Goal: Task Accomplishment & Management: Complete application form

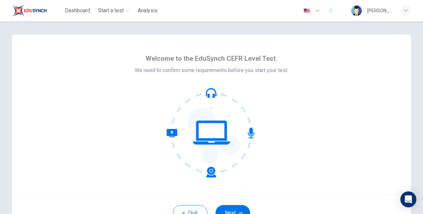
scroll to position [43, 0]
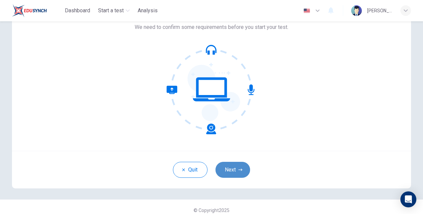
click at [227, 171] on button "Next" at bounding box center [233, 170] width 35 height 16
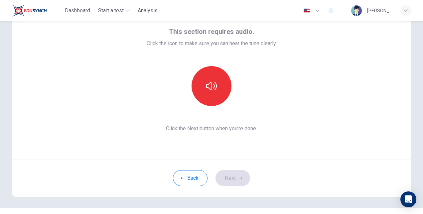
scroll to position [33, 0]
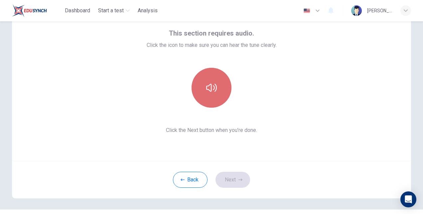
click at [221, 94] on button "button" at bounding box center [212, 88] width 40 height 40
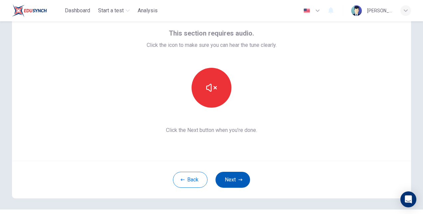
click at [236, 178] on button "Next" at bounding box center [233, 180] width 35 height 16
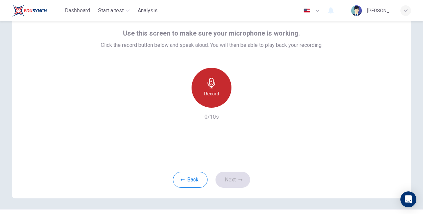
click at [211, 88] on icon "button" at bounding box center [212, 83] width 8 height 11
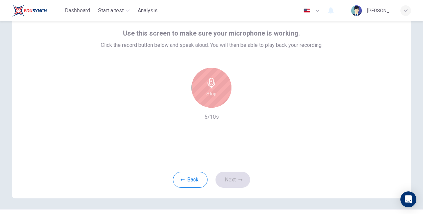
click at [211, 88] on icon "button" at bounding box center [212, 83] width 8 height 11
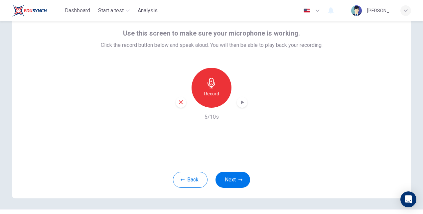
drag, startPoint x: 246, startPoint y: 101, endPoint x: 240, endPoint y: 103, distance: 6.2
click at [240, 103] on div "Record 5/10s" at bounding box center [212, 94] width 222 height 53
click at [241, 103] on icon "button" at bounding box center [242, 102] width 3 height 4
click at [240, 103] on icon "button" at bounding box center [242, 102] width 7 height 7
click at [229, 178] on button "Next" at bounding box center [233, 180] width 35 height 16
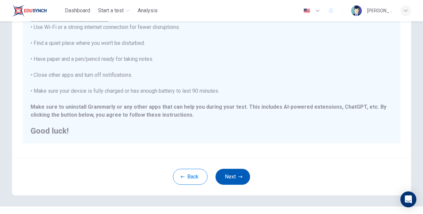
scroll to position [122, 0]
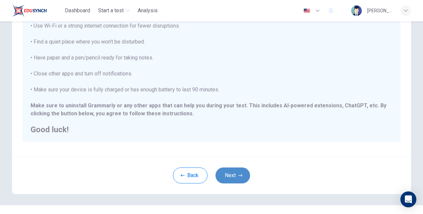
click at [235, 171] on button "Next" at bounding box center [233, 176] width 35 height 16
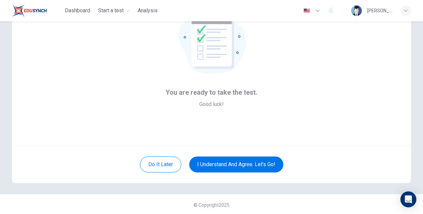
scroll to position [49, 0]
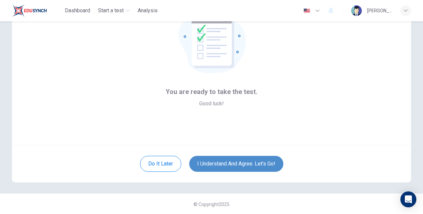
click at [225, 161] on button "I understand and agree. Let’s go!" at bounding box center [236, 164] width 94 height 16
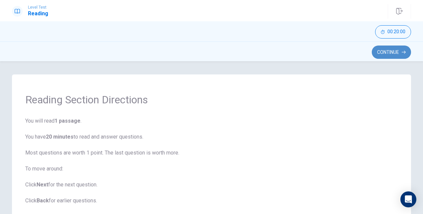
click at [384, 54] on button "Continue" at bounding box center [391, 52] width 39 height 13
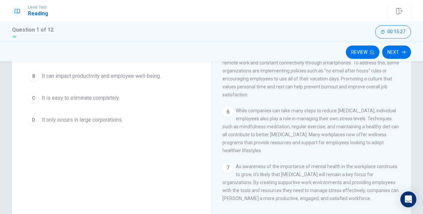
scroll to position [85, 0]
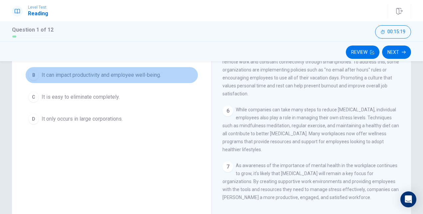
click at [108, 76] on span "It can impact productivity and employee well-being." at bounding box center [101, 75] width 119 height 8
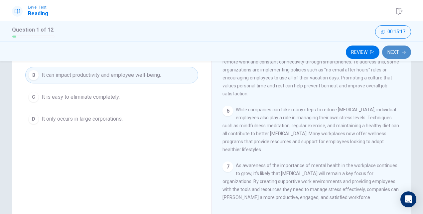
click at [397, 49] on button "Next" at bounding box center [396, 52] width 29 height 13
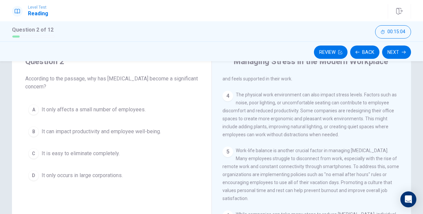
scroll to position [29, 0]
click at [370, 50] on button "Back" at bounding box center [364, 52] width 29 height 13
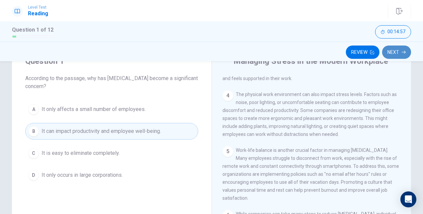
click at [397, 56] on button "Next" at bounding box center [396, 52] width 29 height 13
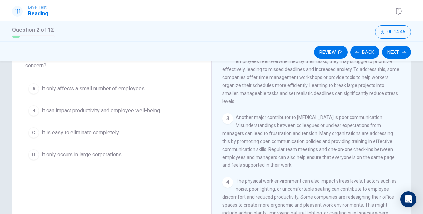
scroll to position [50, 0]
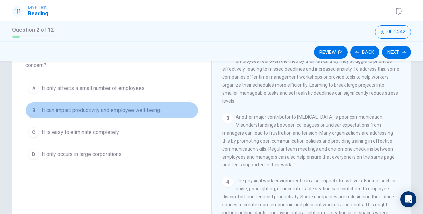
click at [118, 108] on span "It can impact productivity and employee well-being." at bounding box center [101, 110] width 119 height 8
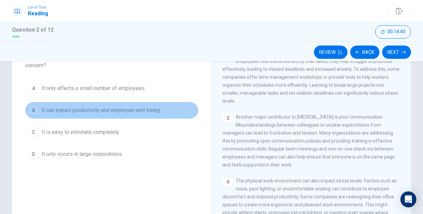
click at [118, 108] on span "It can impact productivity and employee well-being." at bounding box center [101, 110] width 119 height 8
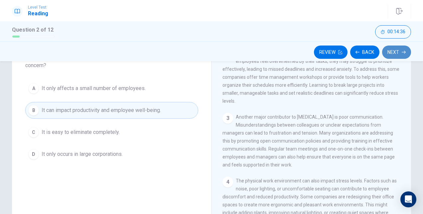
click at [399, 51] on button "Next" at bounding box center [396, 52] width 29 height 13
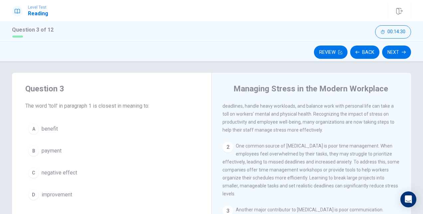
scroll to position [0, 0]
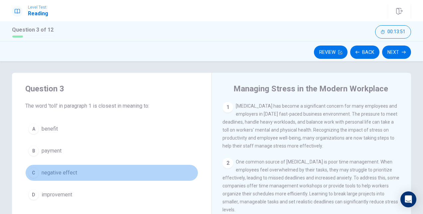
click at [54, 165] on button "C negative effect" at bounding box center [111, 173] width 173 height 17
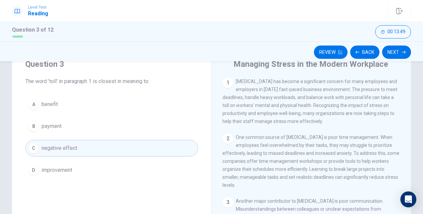
scroll to position [27, 0]
click at [402, 52] on icon "button" at bounding box center [404, 52] width 4 height 4
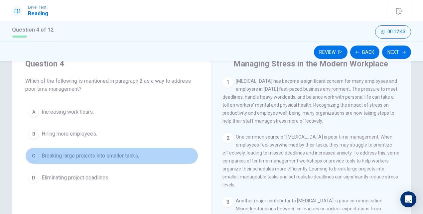
click at [53, 153] on span "Breaking large projects into smaller tasks." at bounding box center [90, 156] width 97 height 8
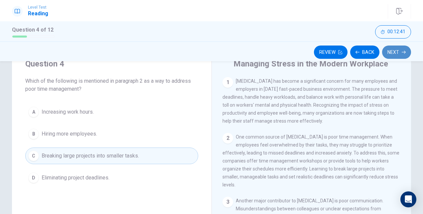
click at [397, 50] on button "Next" at bounding box center [396, 52] width 29 height 13
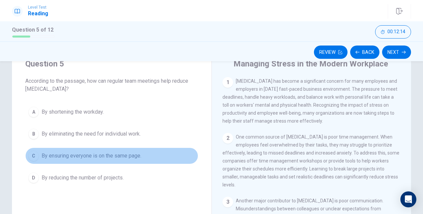
drag, startPoint x: 65, startPoint y: 150, endPoint x: 64, endPoint y: 145, distance: 5.0
click at [65, 148] on button "C By ensuring everyone is on the same page." at bounding box center [111, 156] width 173 height 17
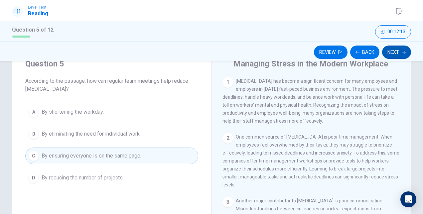
click at [395, 51] on button "Next" at bounding box center [396, 52] width 29 height 13
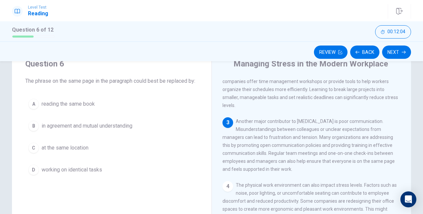
scroll to position [81, 0]
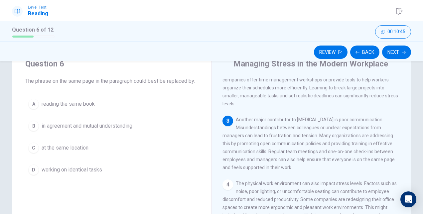
click at [93, 125] on span "in agreement and mutual understanding" at bounding box center [87, 126] width 91 height 8
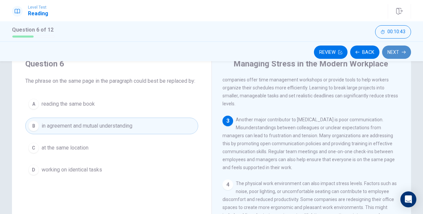
click at [392, 54] on button "Next" at bounding box center [396, 52] width 29 height 13
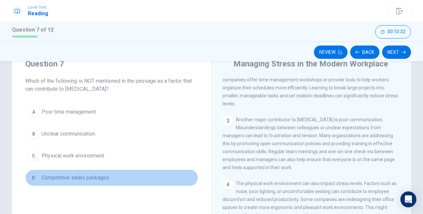
click at [79, 171] on button "D Competitive salary packages." at bounding box center [111, 178] width 173 height 17
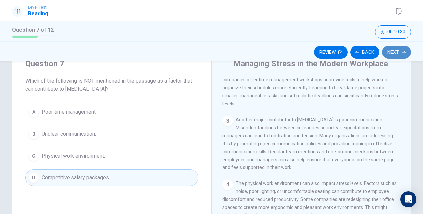
click at [403, 51] on icon "button" at bounding box center [404, 52] width 4 height 4
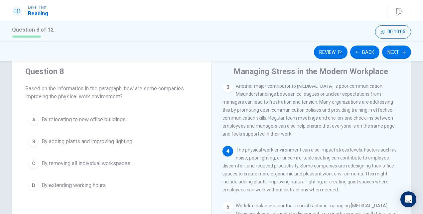
scroll to position [19, 0]
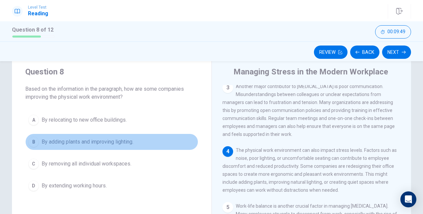
click at [82, 137] on button "B By adding plants and improving lighting." at bounding box center [111, 142] width 173 height 17
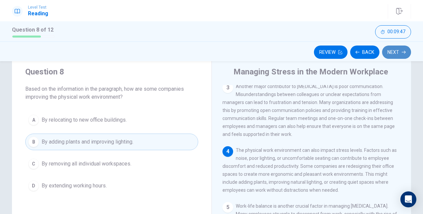
click at [393, 56] on button "Next" at bounding box center [396, 52] width 29 height 13
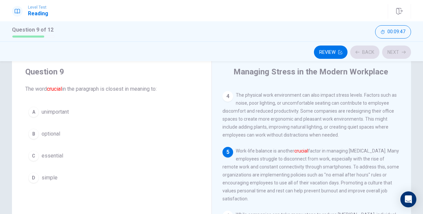
scroll to position [178, 0]
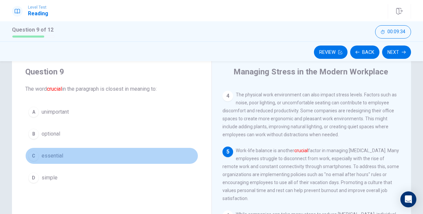
click at [50, 158] on span "essential" at bounding box center [53, 156] width 22 height 8
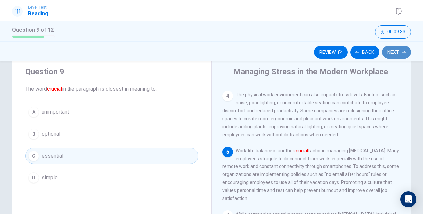
click at [400, 50] on button "Next" at bounding box center [396, 52] width 29 height 13
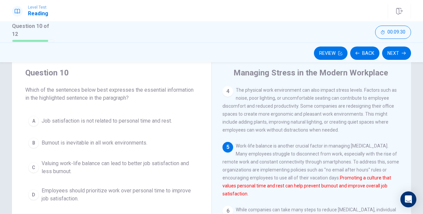
scroll to position [185, 0]
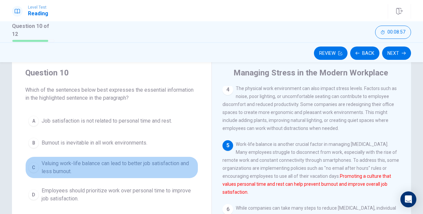
click at [109, 165] on span "Valuing work-life balance can lead to better job satisfaction and less burnout." at bounding box center [119, 168] width 154 height 16
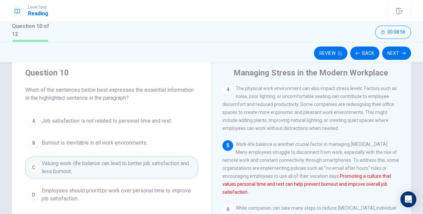
click at [385, 59] on div "Review Back Next" at bounding box center [211, 52] width 423 height 20
click at [394, 52] on button "Next" at bounding box center [396, 53] width 29 height 13
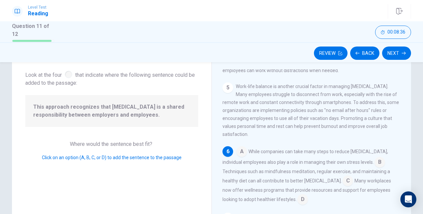
scroll to position [36, 0]
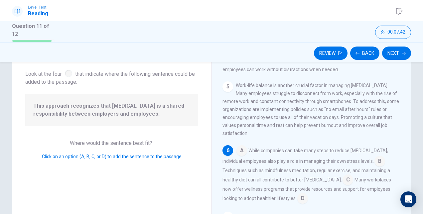
click at [305, 195] on input at bounding box center [302, 199] width 11 height 11
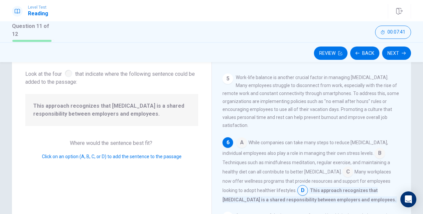
scroll to position [243, 0]
click at [400, 47] on button "Next" at bounding box center [396, 53] width 29 height 13
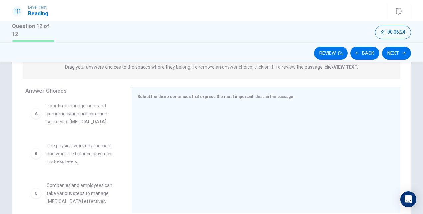
scroll to position [0, 0]
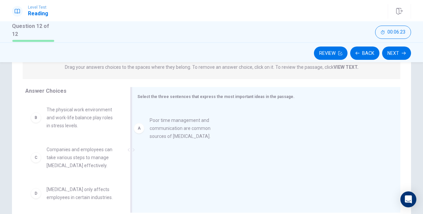
drag, startPoint x: 82, startPoint y: 116, endPoint x: 204, endPoint y: 127, distance: 122.2
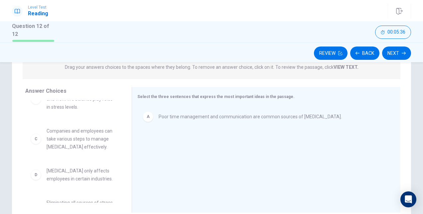
scroll to position [18, 0]
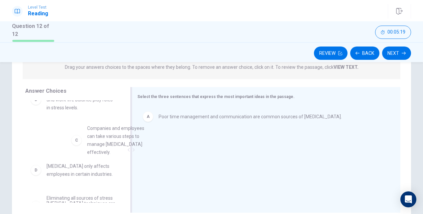
drag, startPoint x: 85, startPoint y: 137, endPoint x: 180, endPoint y: 140, distance: 94.9
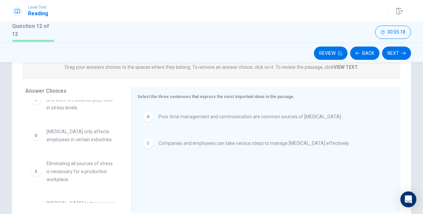
scroll to position [0, 0]
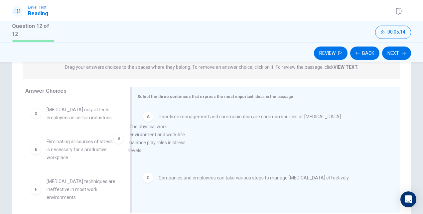
drag, startPoint x: 77, startPoint y: 114, endPoint x: 193, endPoint y: 139, distance: 118.0
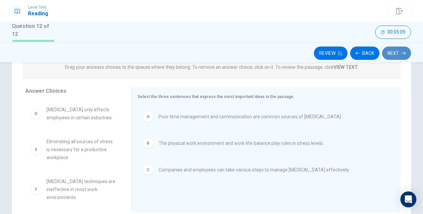
click at [396, 49] on button "Next" at bounding box center [396, 53] width 29 height 13
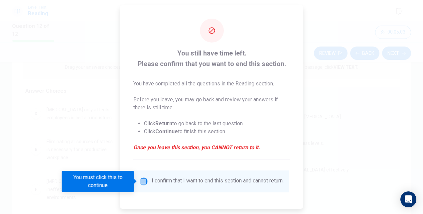
click at [140, 180] on input "You must click this to continue" at bounding box center [144, 182] width 8 height 8
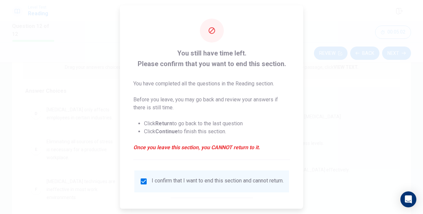
scroll to position [34, 0]
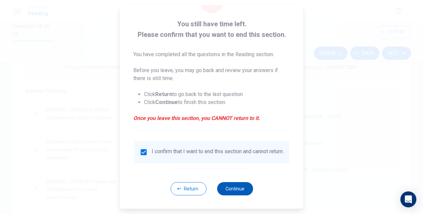
click at [235, 183] on button "Continue" at bounding box center [235, 188] width 36 height 13
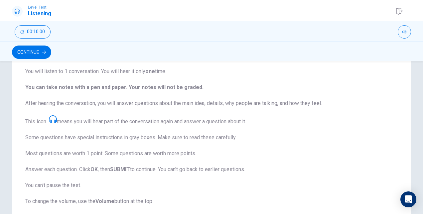
scroll to position [67, 0]
click at [211, 108] on span "This test checks how well you understand spoken English. You will listen to 1 c…" at bounding box center [211, 144] width 373 height 186
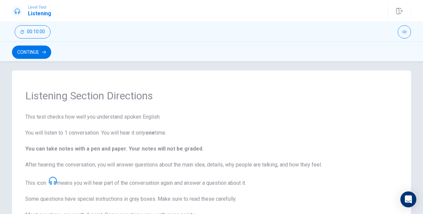
scroll to position [0, 0]
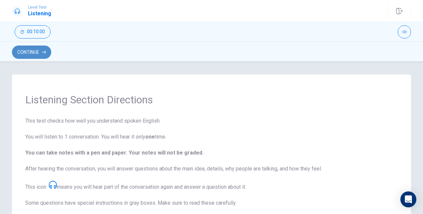
click at [36, 49] on button "Continue" at bounding box center [31, 52] width 39 height 13
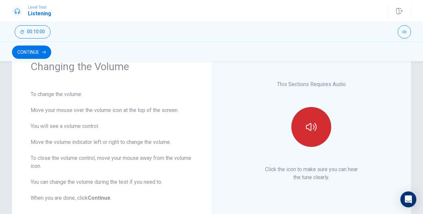
scroll to position [29, 0]
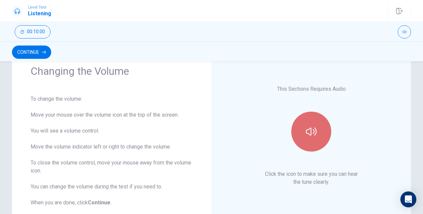
click at [302, 137] on button "button" at bounding box center [311, 132] width 40 height 40
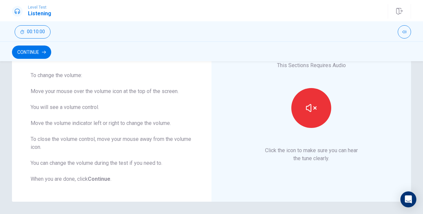
scroll to position [53, 0]
click at [36, 53] on button "Continue" at bounding box center [31, 52] width 39 height 13
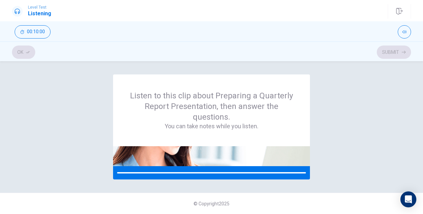
scroll to position [0, 0]
click at [106, 110] on div "Listen to this clip about Preparing a Quarterly Report Presentation, then answe…" at bounding box center [211, 127] width 399 height 105
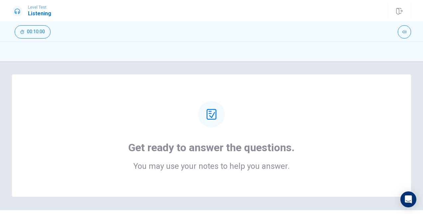
scroll to position [17, 0]
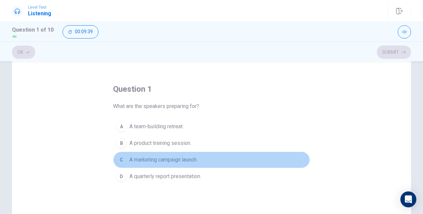
click at [165, 155] on button "C A marketing campaign launch." at bounding box center [211, 160] width 197 height 17
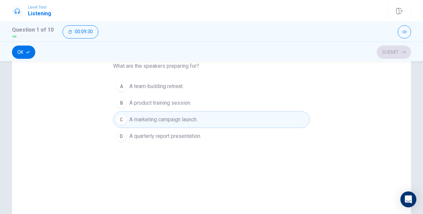
scroll to position [0, 0]
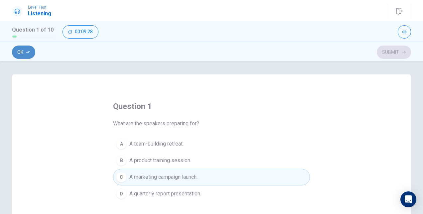
click at [22, 47] on button "Ok" at bounding box center [23, 52] width 23 height 13
click at [394, 47] on button "Submit" at bounding box center [394, 52] width 34 height 13
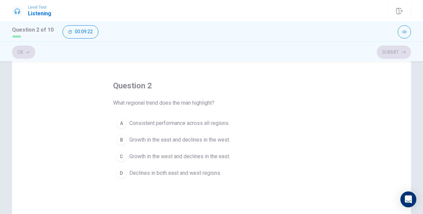
scroll to position [23, 0]
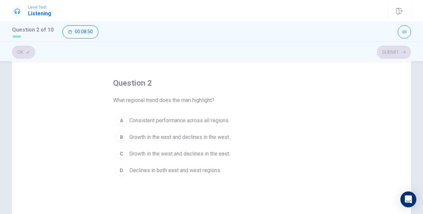
click at [179, 153] on span "Growth in the west and declines in the east." at bounding box center [179, 154] width 101 height 8
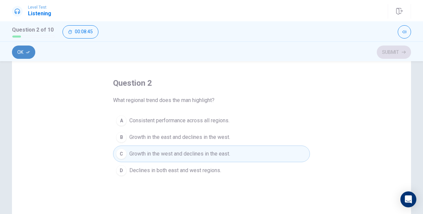
click at [18, 52] on button "Ok" at bounding box center [23, 52] width 23 height 13
click at [402, 53] on icon "button" at bounding box center [404, 52] width 4 height 4
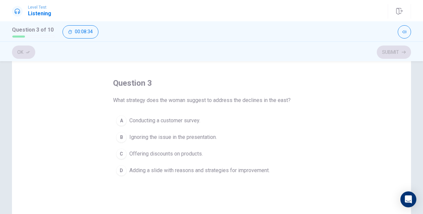
click at [329, 166] on div "question 3 What strategy does the woman suggest to address the declines in the …" at bounding box center [211, 166] width 399 height 231
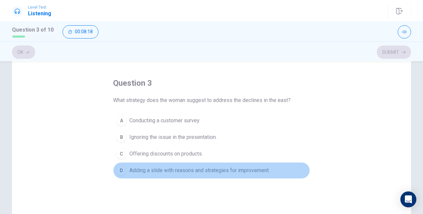
click at [188, 168] on span "Adding a slide with reasons and strategies for improvement." at bounding box center [199, 171] width 140 height 8
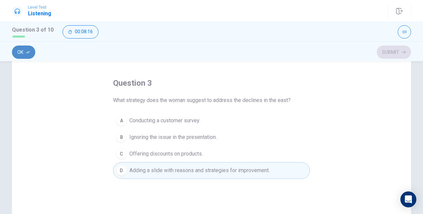
click at [30, 48] on button "Ok" at bounding box center [23, 52] width 23 height 13
click at [392, 47] on button "Submit" at bounding box center [394, 52] width 34 height 13
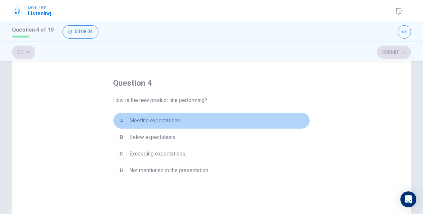
click at [159, 122] on span "Meeting expectations." at bounding box center [155, 121] width 52 height 8
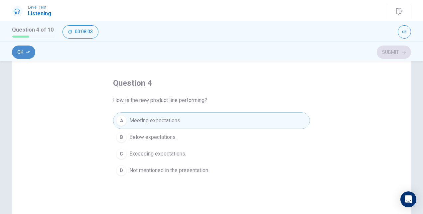
click at [23, 50] on button "Ok" at bounding box center [23, 52] width 23 height 13
click at [405, 53] on icon "button" at bounding box center [404, 52] width 4 height 4
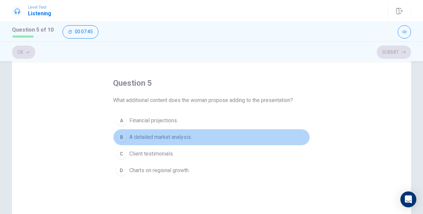
click at [168, 136] on span "A detailed market analysis." at bounding box center [160, 137] width 63 height 8
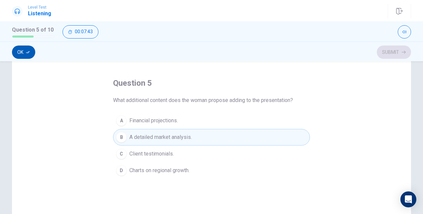
click at [27, 55] on button "Ok" at bounding box center [23, 52] width 23 height 13
click at [392, 52] on button "Submit" at bounding box center [394, 52] width 34 height 13
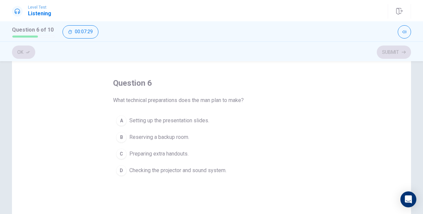
click at [154, 152] on span "Preparing extra handouts." at bounding box center [158, 154] width 59 height 8
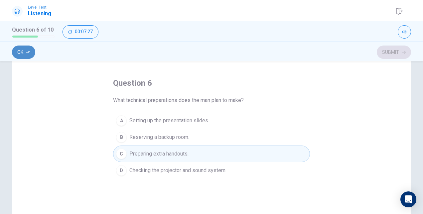
click at [28, 51] on icon "button" at bounding box center [28, 52] width 4 height 4
click at [396, 54] on button "Submit" at bounding box center [394, 52] width 34 height 13
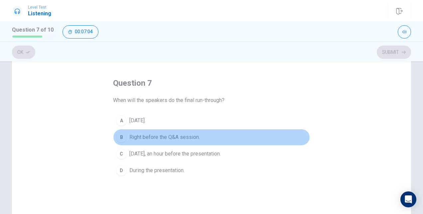
click at [138, 135] on span "Right before the Q&A session." at bounding box center [164, 137] width 71 height 8
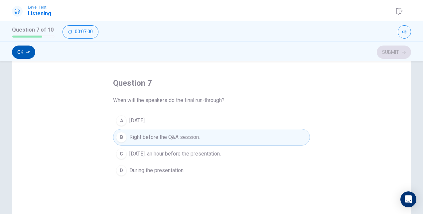
click at [18, 55] on button "Ok" at bounding box center [23, 52] width 23 height 13
click at [391, 52] on button "Submit" at bounding box center [394, 52] width 34 height 13
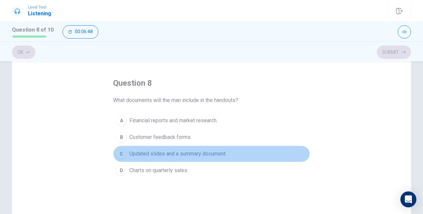
click at [189, 154] on span "Updated slides and a summary document." at bounding box center [177, 154] width 97 height 8
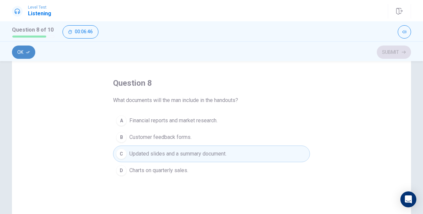
click at [16, 53] on button "Ok" at bounding box center [23, 52] width 23 height 13
click at [392, 54] on button "Submit" at bounding box center [394, 52] width 34 height 13
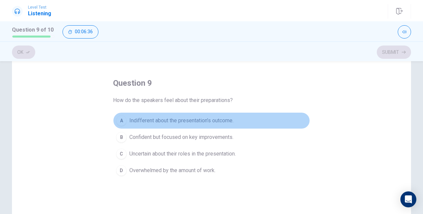
click at [168, 123] on span "Indifferent about the presentation’s outcome." at bounding box center [181, 121] width 104 height 8
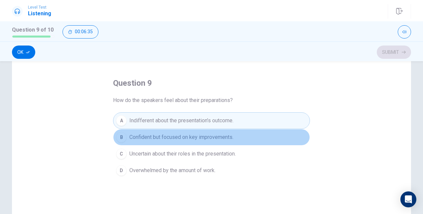
click at [159, 135] on span "Confident but focused on key improvements." at bounding box center [181, 137] width 104 height 8
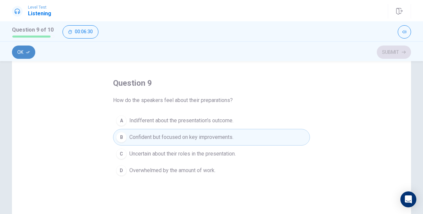
click at [31, 50] on button "Ok" at bounding box center [23, 52] width 23 height 13
click at [403, 55] on button "Submit" at bounding box center [394, 52] width 34 height 13
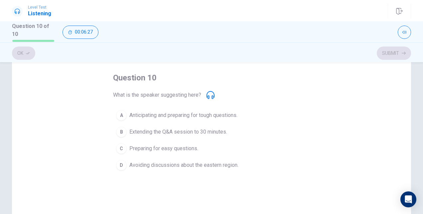
scroll to position [30, 0]
click at [207, 91] on icon at bounding box center [211, 95] width 8 height 8
click at [207, 95] on icon at bounding box center [211, 95] width 8 height 8
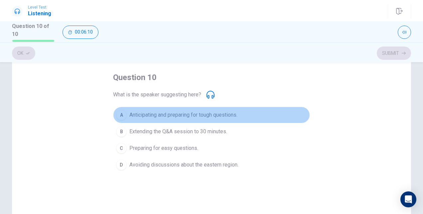
click at [216, 113] on span "Anticipating and preparing for tough questions." at bounding box center [183, 115] width 108 height 8
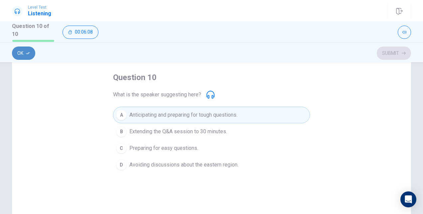
click at [31, 54] on button "Ok" at bounding box center [23, 53] width 23 height 13
click at [400, 48] on button "Submit" at bounding box center [394, 53] width 34 height 13
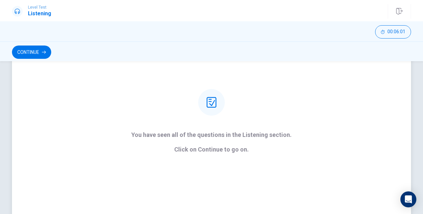
scroll to position [60, 0]
click at [39, 56] on button "Continue" at bounding box center [31, 52] width 39 height 13
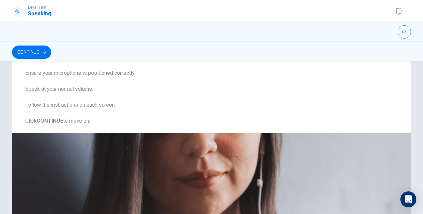
scroll to position [82, 0]
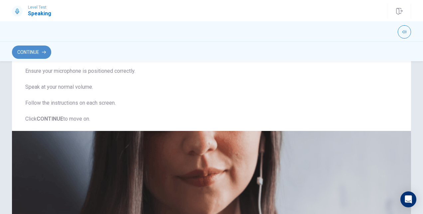
click at [37, 54] on button "Continue" at bounding box center [31, 52] width 39 height 13
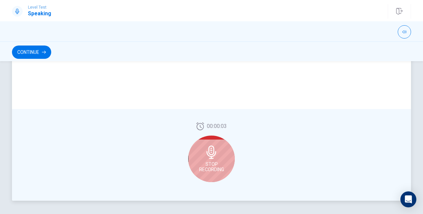
scroll to position [185, 0]
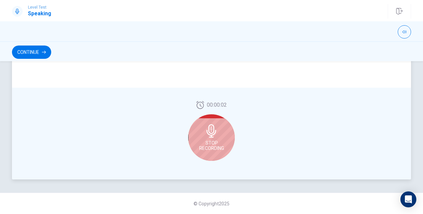
click at [229, 143] on div "Stop Recording" at bounding box center [211, 137] width 47 height 47
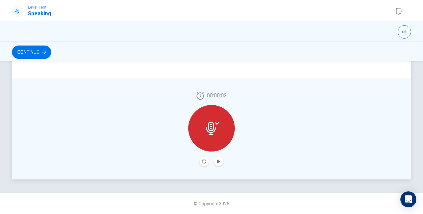
click at [211, 162] on div at bounding box center [212, 161] width 24 height 9
click at [214, 163] on button "Play Audio" at bounding box center [218, 161] width 9 height 9
click at [214, 165] on button "Pause Audio" at bounding box center [218, 161] width 9 height 9
click at [214, 165] on button "Play Audio" at bounding box center [218, 161] width 9 height 9
click at [27, 53] on button "Continue" at bounding box center [31, 52] width 39 height 13
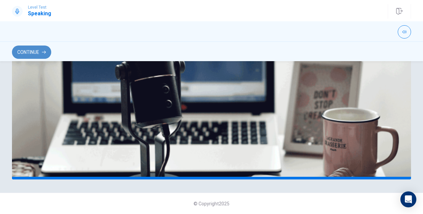
click at [23, 49] on button "Continue" at bounding box center [31, 52] width 39 height 13
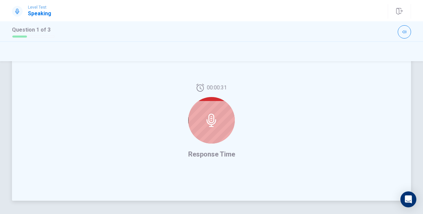
scroll to position [167, 0]
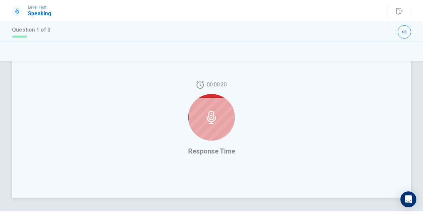
click at [195, 119] on div at bounding box center [211, 117] width 47 height 47
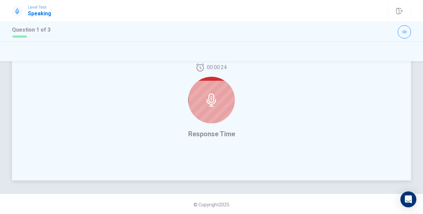
scroll to position [185, 0]
click at [225, 94] on div at bounding box center [211, 99] width 47 height 47
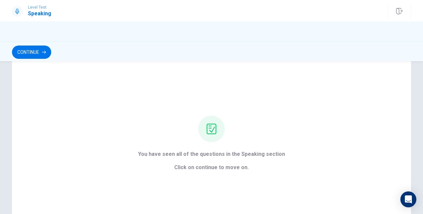
scroll to position [68, 0]
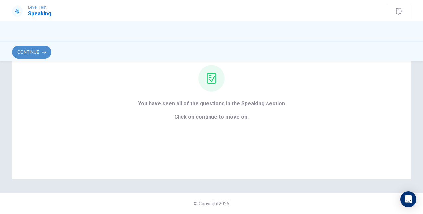
click at [23, 50] on button "Continue" at bounding box center [31, 52] width 39 height 13
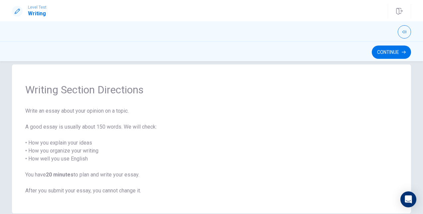
scroll to position [44, 0]
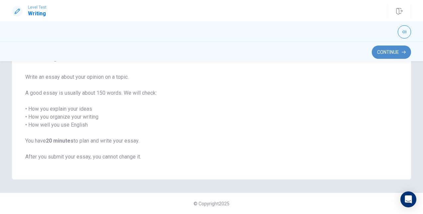
click at [391, 49] on button "Continue" at bounding box center [391, 52] width 39 height 13
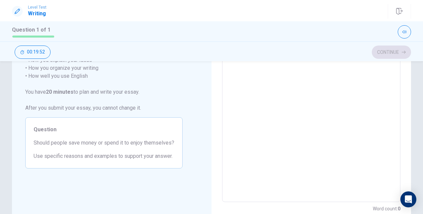
scroll to position [87, 0]
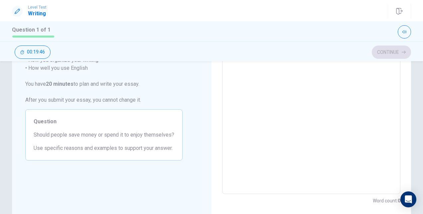
click at [266, 133] on textarea at bounding box center [311, 102] width 169 height 173
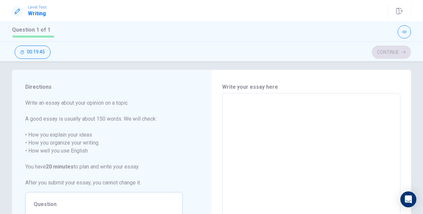
scroll to position [4, 0]
type textarea "I"
type textarea "x"
type textarea "I"
type textarea "x"
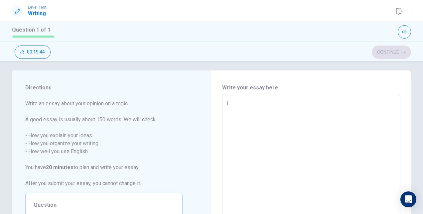
type textarea "I t"
type textarea "x"
type textarea "I th"
type textarea "x"
type textarea "I thn"
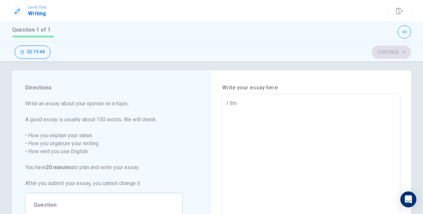
type textarea "x"
type textarea "I th"
type textarea "x"
type textarea "I thi"
type textarea "x"
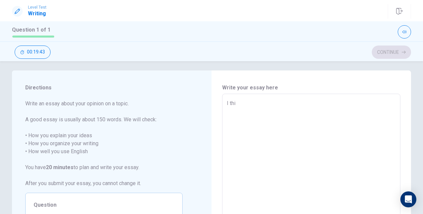
type textarea "I thin"
type textarea "x"
type textarea "I think"
type textarea "x"
type textarea "I think"
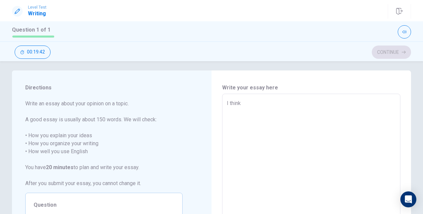
type textarea "x"
type textarea "I think t"
type textarea "x"
type textarea "I think th"
type textarea "x"
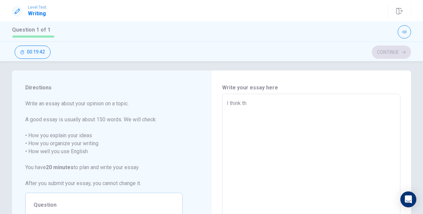
type textarea "I think the"
type textarea "x"
type textarea "I think the"
type textarea "x"
type textarea "I think the"
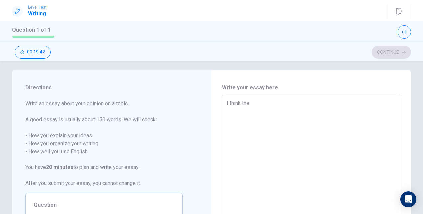
type textarea "x"
type textarea "I think th"
type textarea "x"
type textarea "I think t"
type textarea "x"
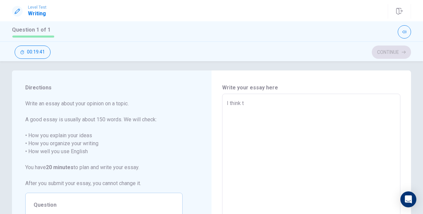
type textarea "I think"
type textarea "x"
type textarea "I think a"
type textarea "x"
type textarea "I think al"
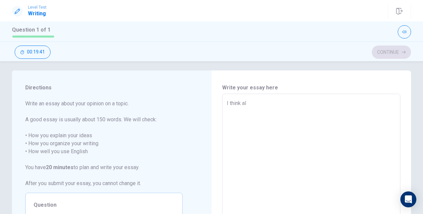
type textarea "x"
type textarea "I think al"
type textarea "x"
type textarea "I think al"
type textarea "x"
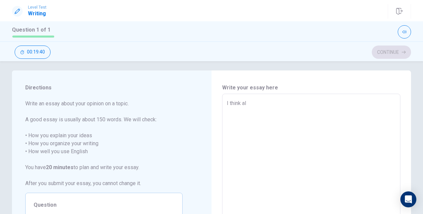
type textarea "I think all"
type textarea "x"
type textarea "I think all"
type textarea "x"
type textarea "I think all t"
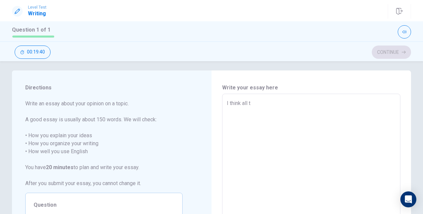
type textarea "x"
type textarea "I think all th"
type textarea "x"
type textarea "I think all the"
type textarea "x"
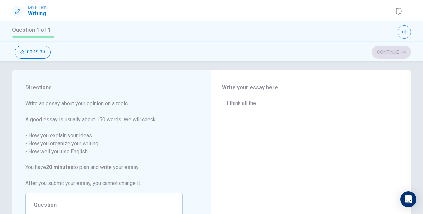
type textarea "I think all the"
type textarea "x"
type textarea "I think all the p"
type textarea "x"
type textarea "I think all the pe"
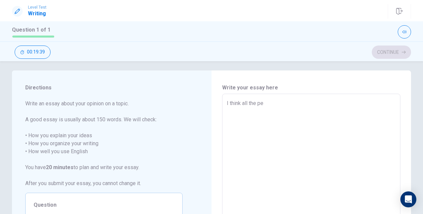
type textarea "x"
type textarea "I think all the peo"
type textarea "x"
type textarea "I think all the peop"
type textarea "x"
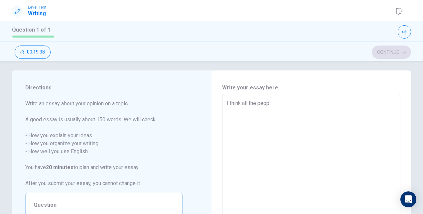
type textarea "I think all the peopl"
type textarea "x"
type textarea "I think all the people"
type textarea "x"
type textarea "I think all the people"
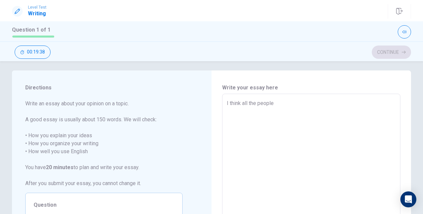
type textarea "x"
type textarea "I think all the people m"
type textarea "x"
type textarea "I think all the people ms"
type textarea "x"
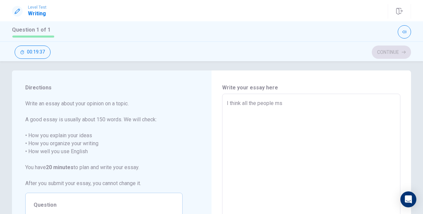
type textarea "I think all the people mst"
type textarea "x"
type textarea "I think all the people ms"
type textarea "x"
type textarea "I think all the people m"
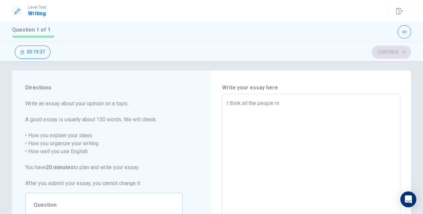
type textarea "x"
type textarea "I think all the people mu"
type textarea "x"
type textarea "I think all the people mus"
type textarea "x"
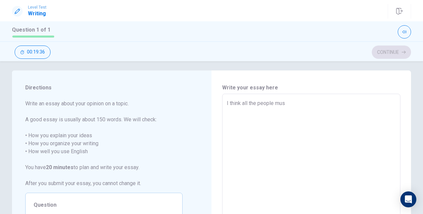
type textarea "I think all the people must"
type textarea "x"
type textarea "I think all the people must"
type textarea "x"
type textarea "I think all the people must t"
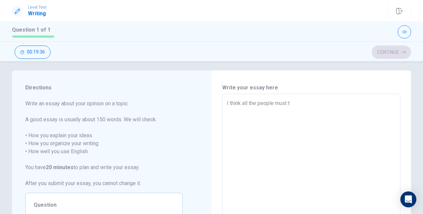
type textarea "x"
type textarea "I think all the people must to"
type textarea "x"
type textarea "I think all the people must to"
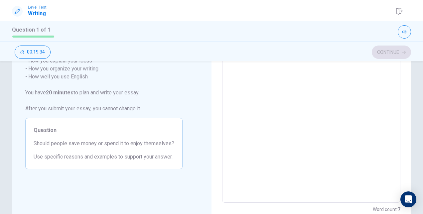
scroll to position [79, 0]
type textarea "x"
type textarea "I think all the people must to s"
type textarea "x"
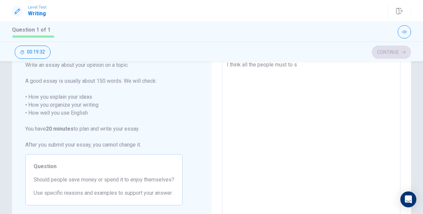
type textarea "I think all the people must to sa"
type textarea "x"
type textarea "I think all the people must to sav"
type textarea "x"
type textarea "I think all the people must to save"
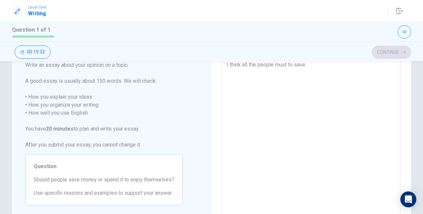
type textarea "x"
type textarea "I think all the people must to save"
type textarea "x"
type textarea "I think all the people must to save a"
type textarea "x"
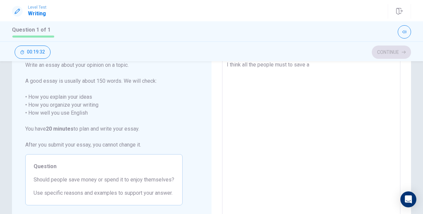
type textarea "I think all the people must to save a"
type textarea "x"
type textarea "I think all the people must to save a"
type textarea "x"
type textarea "I think all the people must to save"
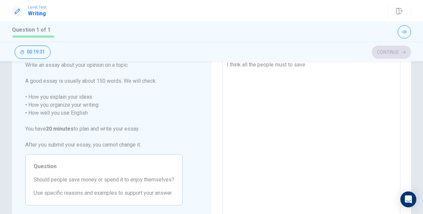
type textarea "x"
type textarea "I think all the people must to save p"
type textarea "x"
type textarea "I think all the people must to save pa"
type textarea "x"
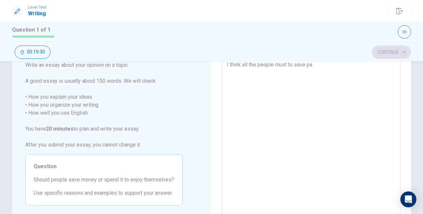
type textarea "I think all the people must to save par"
type textarea "x"
type textarea "I think all the people must to save part"
type textarea "x"
type textarea "I think all the people must to save part"
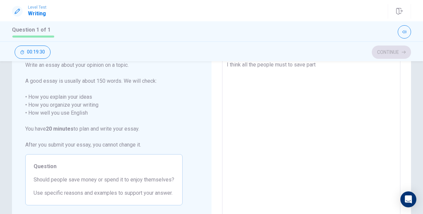
type textarea "x"
type textarea "I think all the people must to save part o"
type textarea "x"
type textarea "I think all the people must to save part of"
type textarea "x"
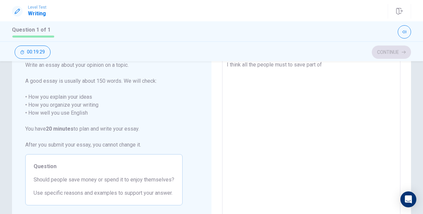
type textarea "I think all the people must to save part of"
type textarea "x"
type textarea "I think all the people must to save part of t"
type textarea "x"
type textarea "I think all the people must to save part of th"
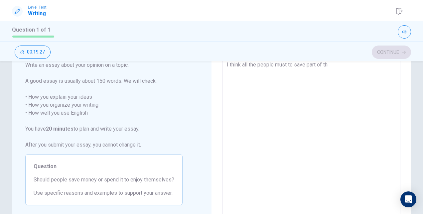
type textarea "x"
type textarea "I think all the people must to save part of the"
type textarea "x"
type textarea "I think all the people must to save part of thei"
type textarea "x"
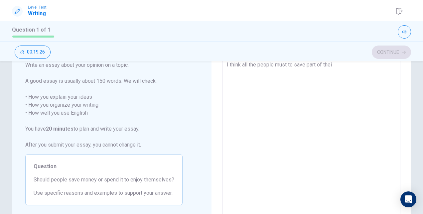
type textarea "I think all the people must to save part of their"
type textarea "x"
type textarea "I think all the people must to save part of their"
type textarea "x"
type textarea "I think all the people must to save part of their m"
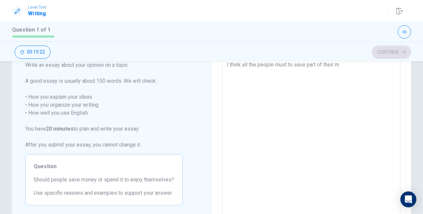
type textarea "x"
type textarea "I think all the people must to save part of their mo"
type textarea "x"
type textarea "I think all the people must to save part of their mon"
type textarea "x"
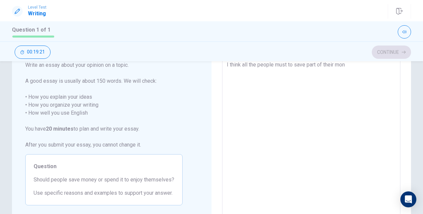
type textarea "I think all the people must to save part of their mone"
type textarea "x"
type textarea "I think all the people must to save part of their money"
type textarea "x"
type textarea "I think all the people must to save part of their money."
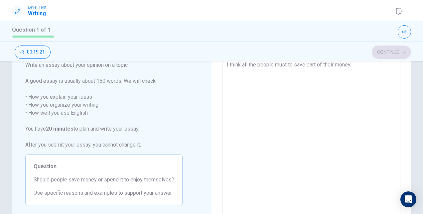
type textarea "x"
type textarea "I think all the people must to save part of their money."
type textarea "x"
type textarea "I think all the people must to save part of their money. W"
type textarea "x"
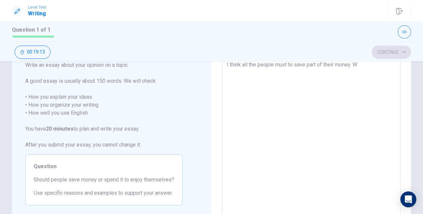
type textarea "I think all the people must to save part of their money. We"
type textarea "x"
type textarea "I think all the people must to save part of their money. We"
type textarea "x"
type textarea "I think all the people must to save part of their money. We r"
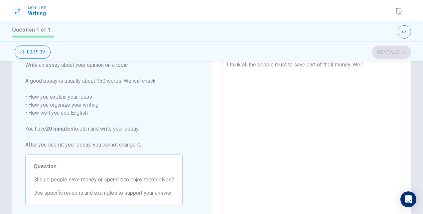
type textarea "x"
type textarea "I think all the people must to save part of their money. We re"
type textarea "x"
type textarea "I think all the people must to save part of their money. We rea"
type textarea "x"
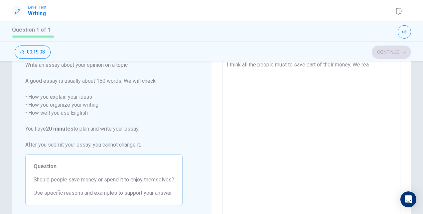
type textarea "I think all the people must to save part of their money. We real"
type textarea "x"
type textarea "I think all the people must to save part of their money. We reall"
type textarea "x"
type textarea "I think all the people must to save part of their money. We really"
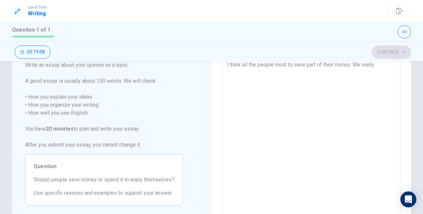
type textarea "x"
type textarea "I think all the people must to save part of their money. We really"
type textarea "x"
type textarea "I think all the people must to save part of their money. We really"
type textarea "x"
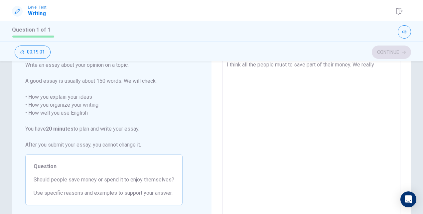
type textarea "I think all the people must to save part of their money. We reall"
type textarea "x"
type textarea "I think all the people must to save part of their money. We real"
type textarea "x"
type textarea "I think all the people must to save part of their money. We rea"
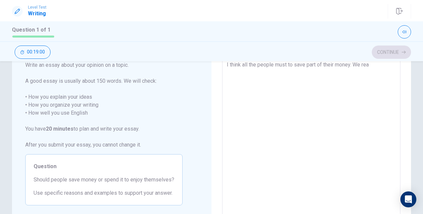
type textarea "x"
type textarea "I think all the people must to save part of their money. We re"
type textarea "x"
type textarea "I think all the people must to save part of their money. We r"
type textarea "x"
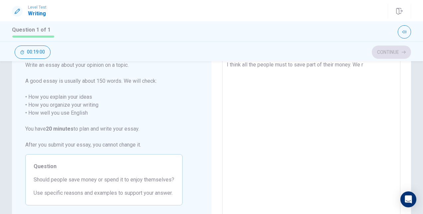
type textarea "I think all the people must to save part of their money. We"
type textarea "x"
type textarea "I think all the people must to save part of their money. We n"
type textarea "x"
type textarea "I think all the people must to save part of their money. We ne"
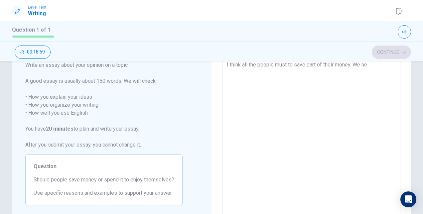
type textarea "x"
type textarea "I think all the people must to save part of their money. We nee"
type textarea "x"
type textarea "I think all the people must to save part of their money. We need"
type textarea "x"
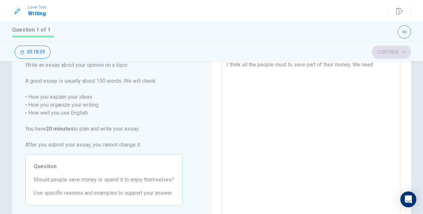
type textarea "I think all the people must to save part of their money. We need"
type textarea "x"
type textarea "I think all the people must to save part of their money. We need t"
type textarea "x"
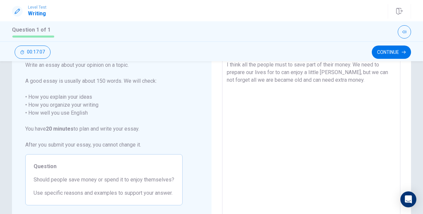
click at [288, 72] on textarea "I think all the people must to save part of their money. We need to prepare our…" at bounding box center [311, 147] width 169 height 173
click at [263, 73] on textarea "I think all the people must to save part of their money. We need to prepare our…" at bounding box center [311, 147] width 169 height 173
click at [355, 159] on textarea "I think all the people must to save part of their money. We need to prepare our…" at bounding box center [311, 147] width 169 height 173
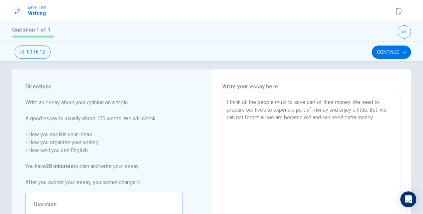
scroll to position [8, 0]
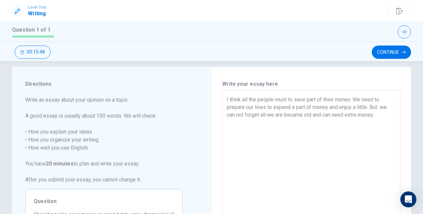
click at [259, 113] on textarea "I think all the people must to save part of their money. We need to prepare our…" at bounding box center [311, 182] width 169 height 173
click at [387, 50] on button "Continue" at bounding box center [391, 52] width 39 height 13
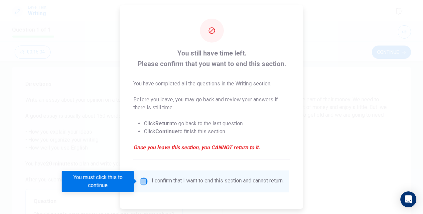
click at [142, 181] on input "You must click this to continue" at bounding box center [144, 182] width 8 height 8
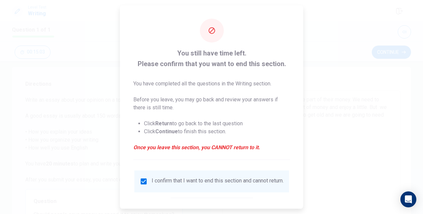
scroll to position [34, 0]
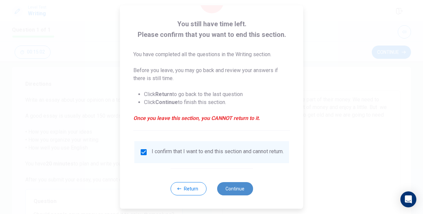
click at [237, 184] on button "Continue" at bounding box center [235, 188] width 36 height 13
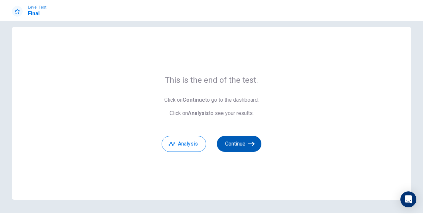
click at [240, 142] on button "Continue" at bounding box center [239, 144] width 45 height 16
